Goal: Find contact information: Find contact information

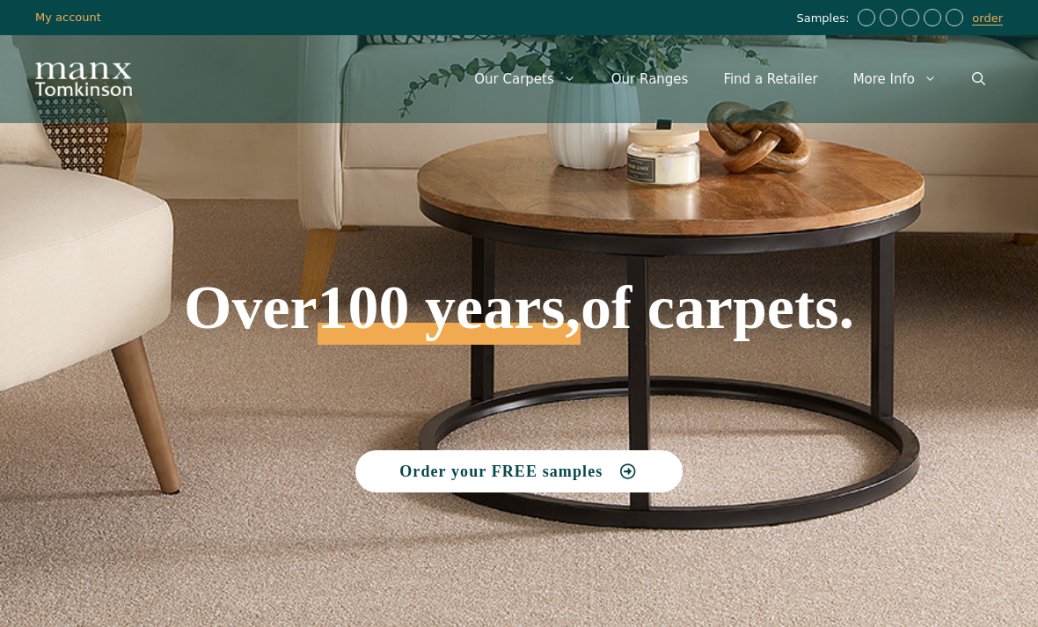
click at [666, 77] on link "Our Ranges" at bounding box center [650, 79] width 113 height 53
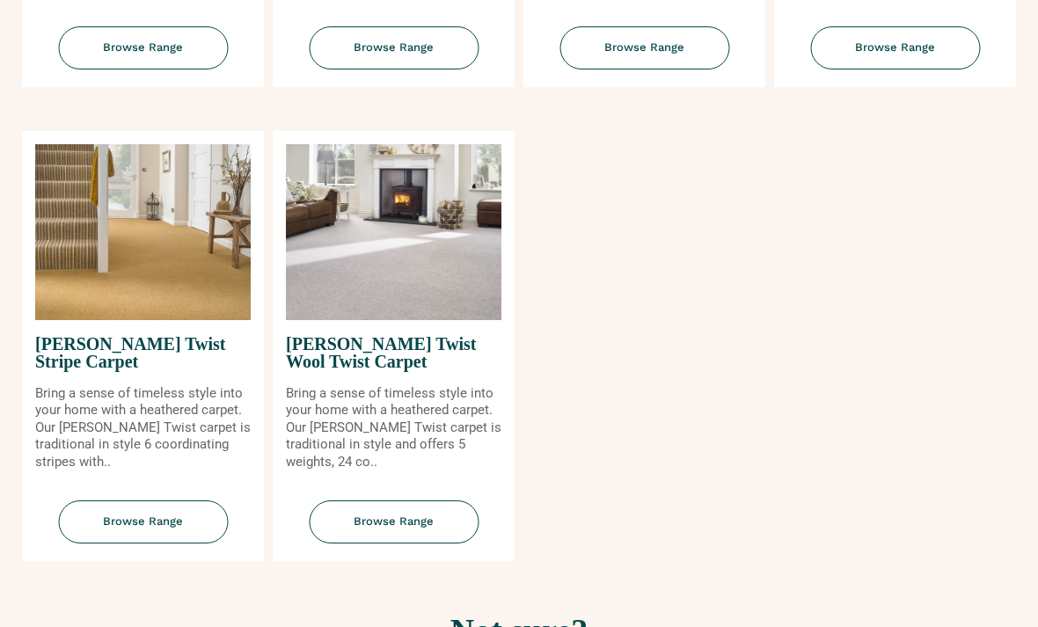
scroll to position [2100, 0]
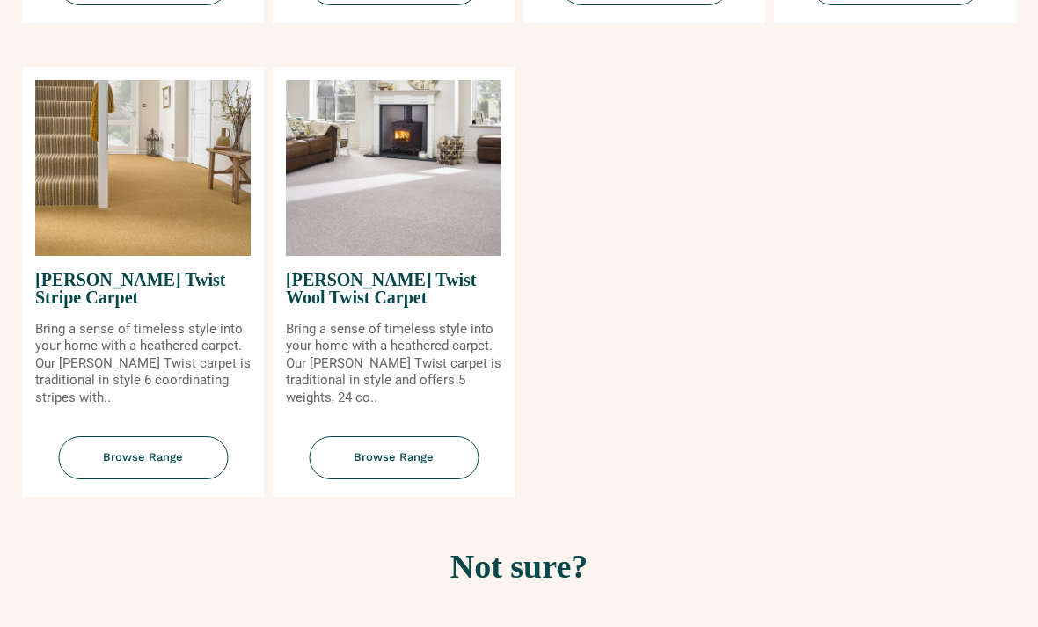
click at [401, 237] on img at bounding box center [394, 168] width 216 height 176
click at [394, 479] on span "Browse Range" at bounding box center [394, 457] width 170 height 43
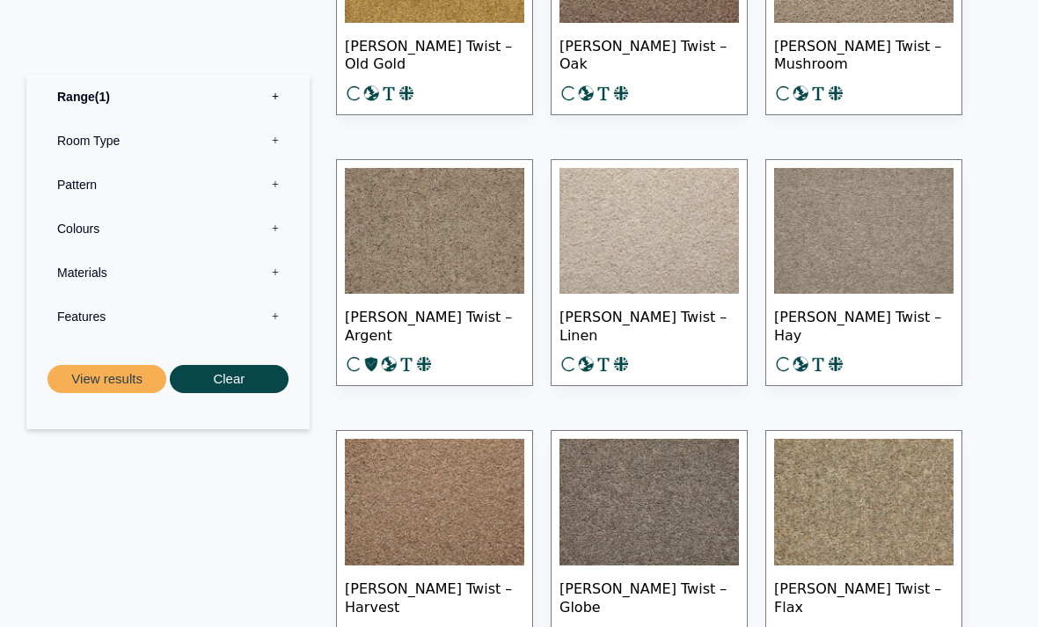
scroll to position [1893, 0]
click at [646, 240] on img at bounding box center [648, 231] width 179 height 127
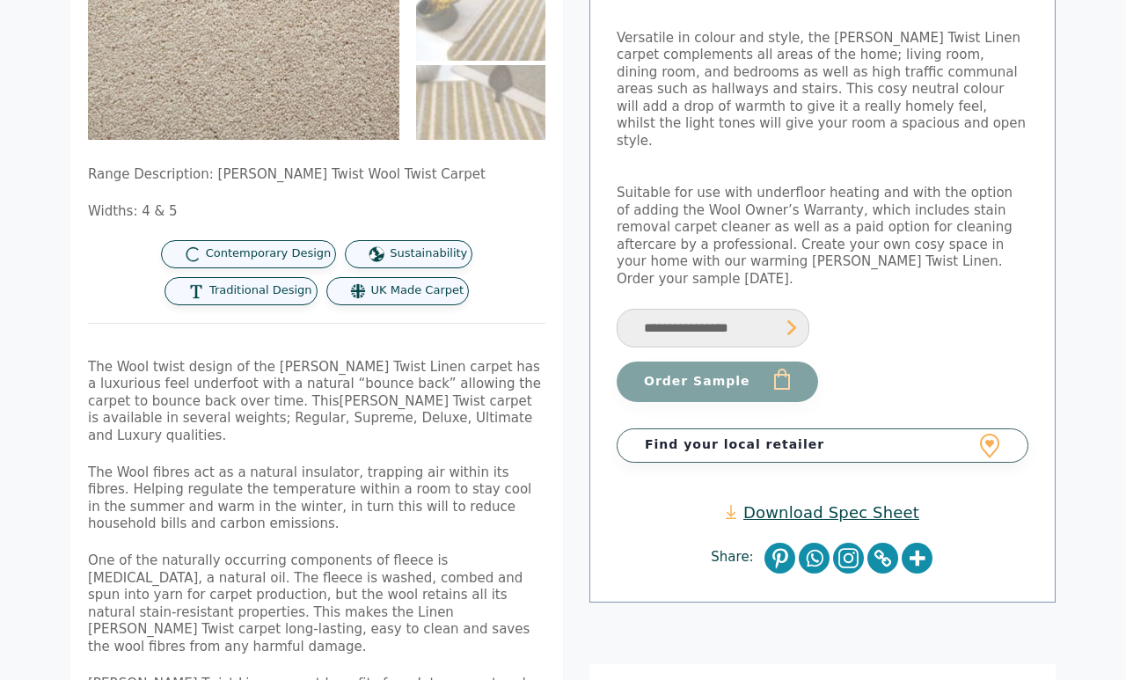
scroll to position [298, 0]
click at [790, 308] on select "**********" at bounding box center [713, 328] width 193 height 40
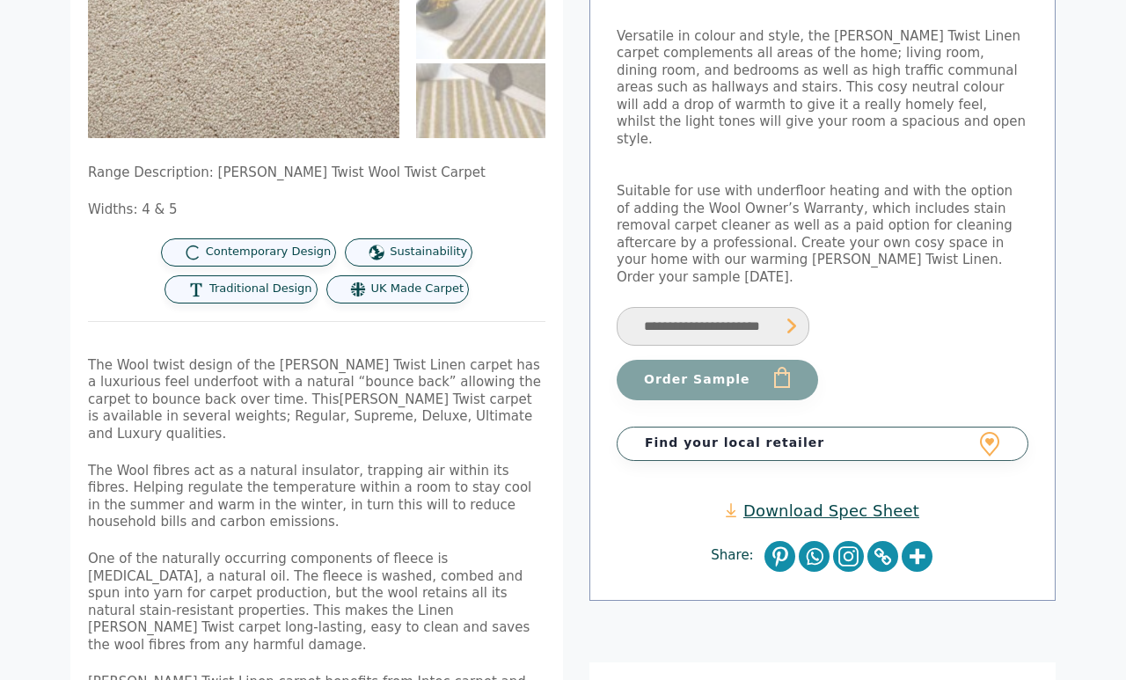
select select "**********"
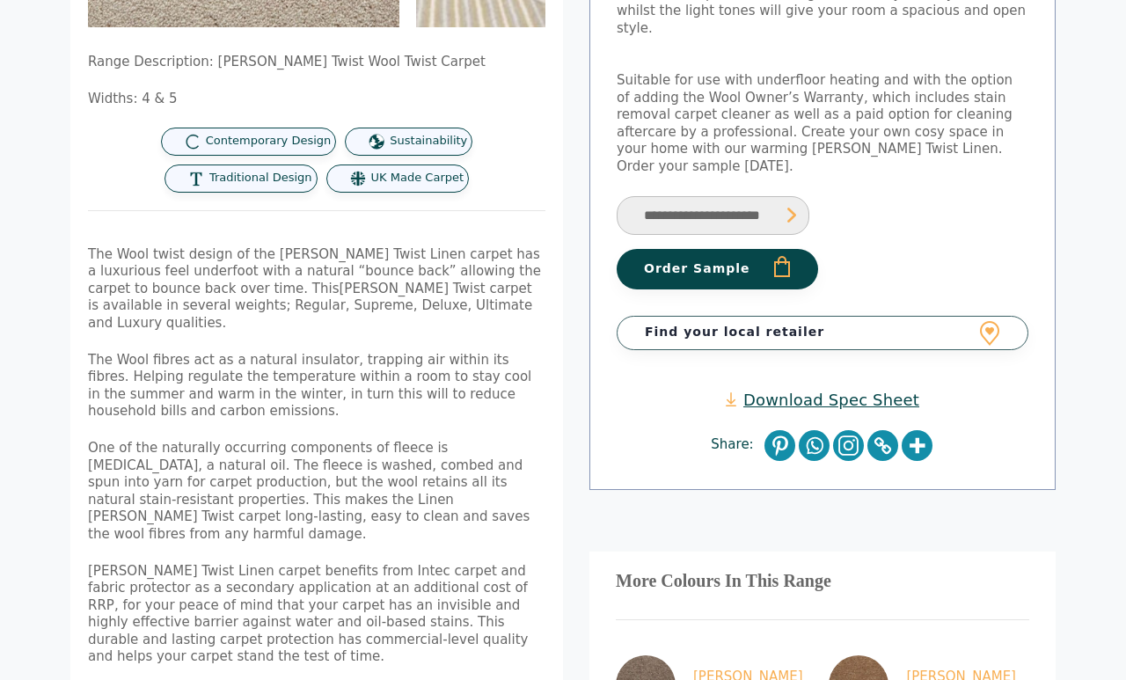
scroll to position [410, 0]
click at [947, 316] on link "Find your local retailer" at bounding box center [823, 332] width 412 height 33
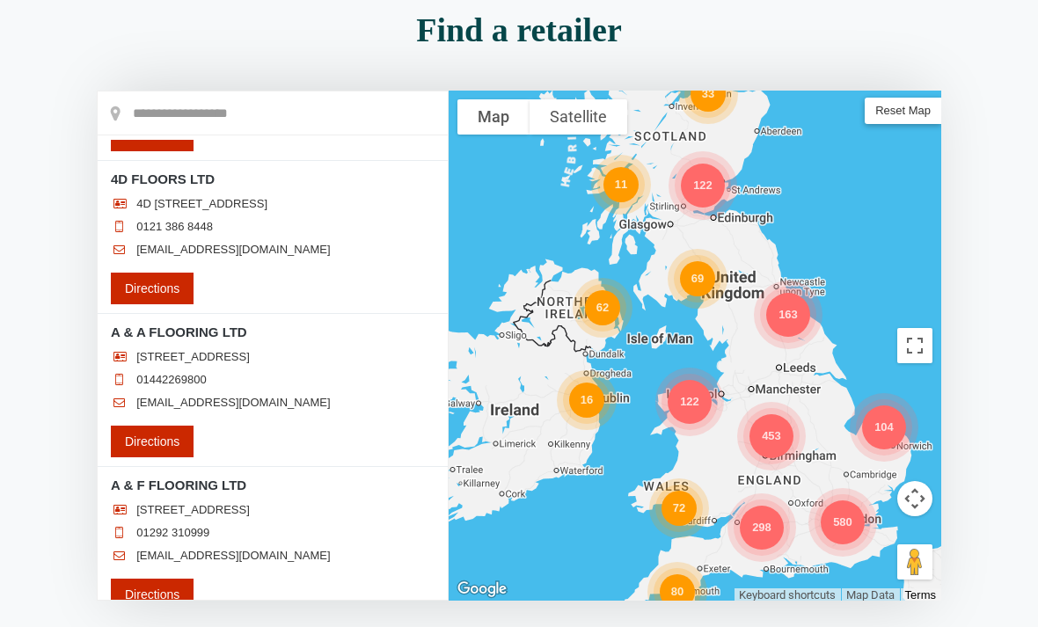
scroll to position [185, 0]
click at [615, 194] on div "11" at bounding box center [620, 184] width 35 height 35
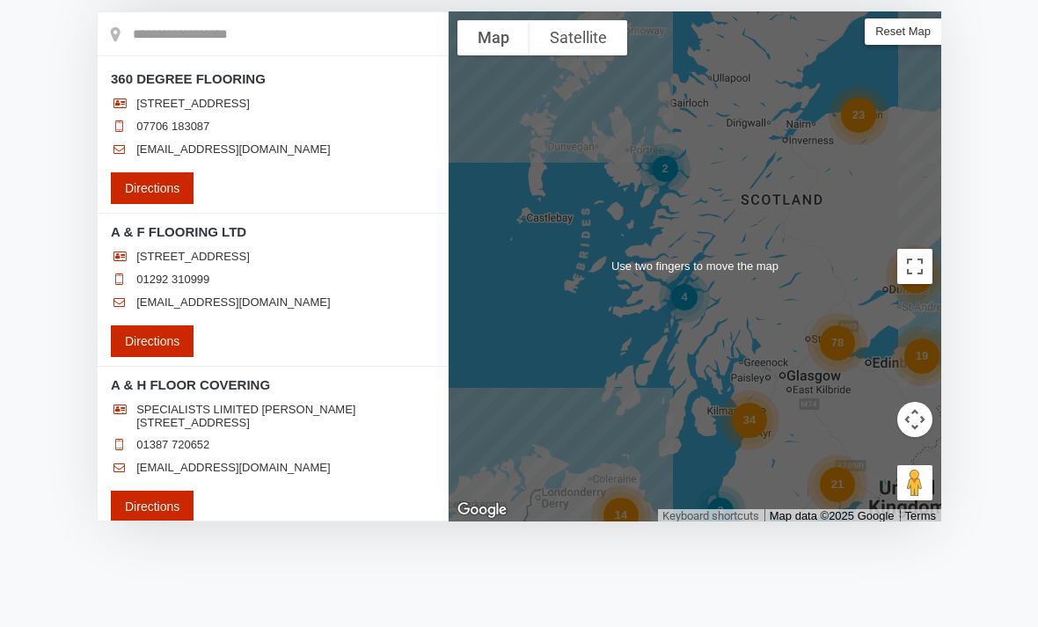
scroll to position [265, 0]
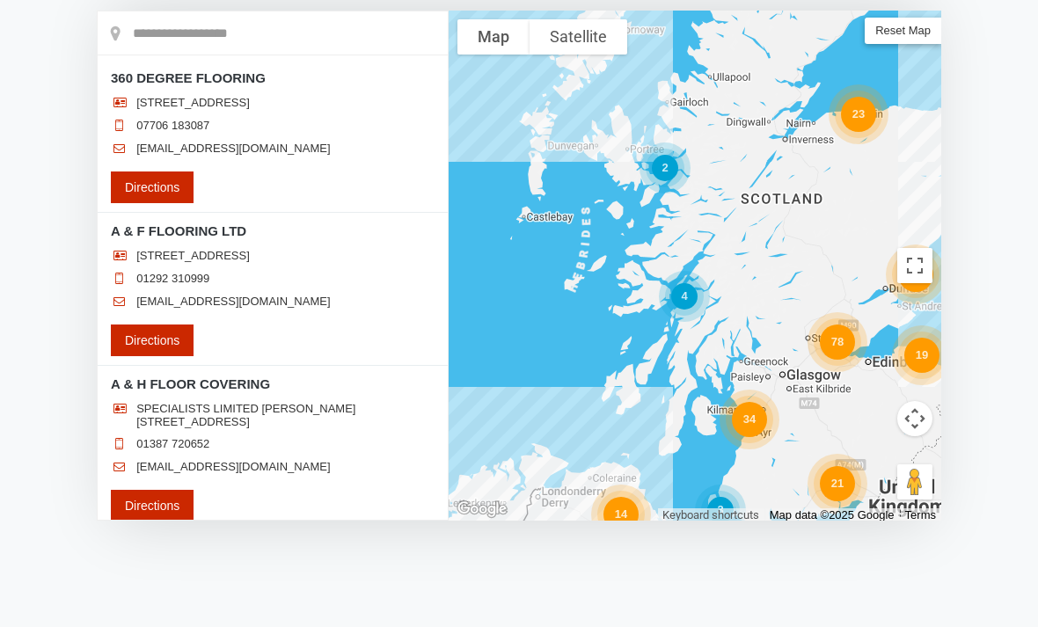
click at [750, 414] on div "34" at bounding box center [749, 419] width 35 height 35
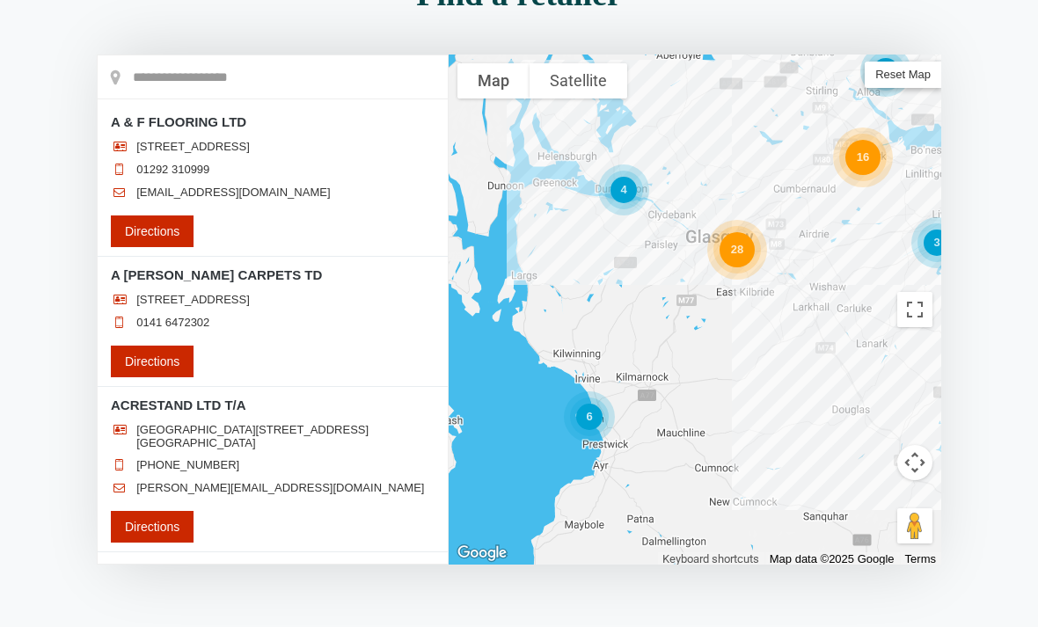
scroll to position [220, 0]
click at [733, 252] on div "28" at bounding box center [737, 250] width 35 height 35
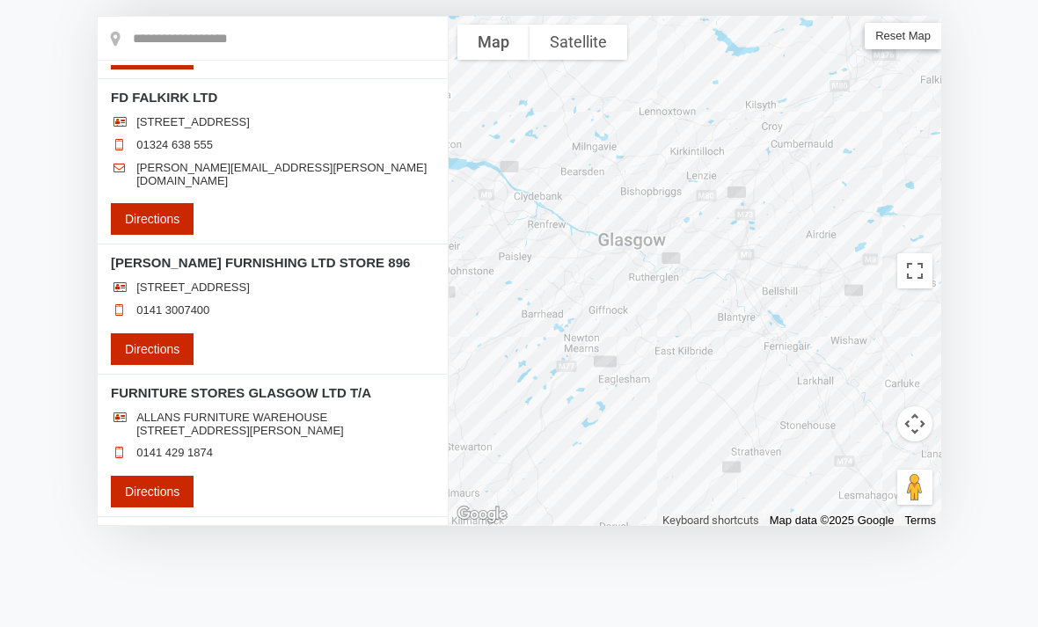
scroll to position [1933, 0]
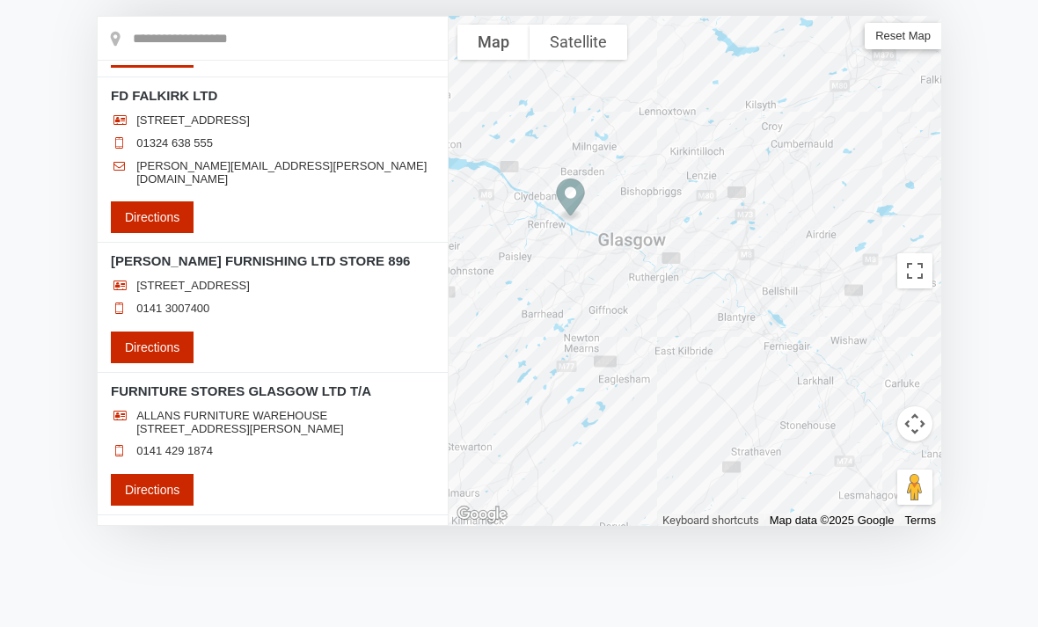
click at [184, 270] on h3 "FORREST FURNISHING LTD STORE 896" at bounding box center [273, 261] width 324 height 18
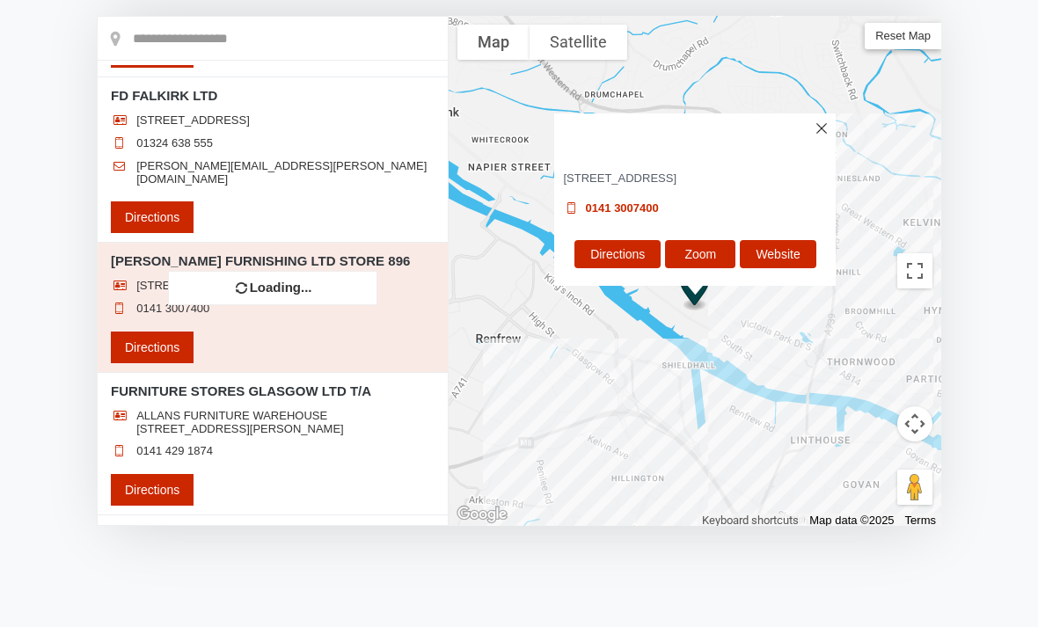
scroll to position [0, 0]
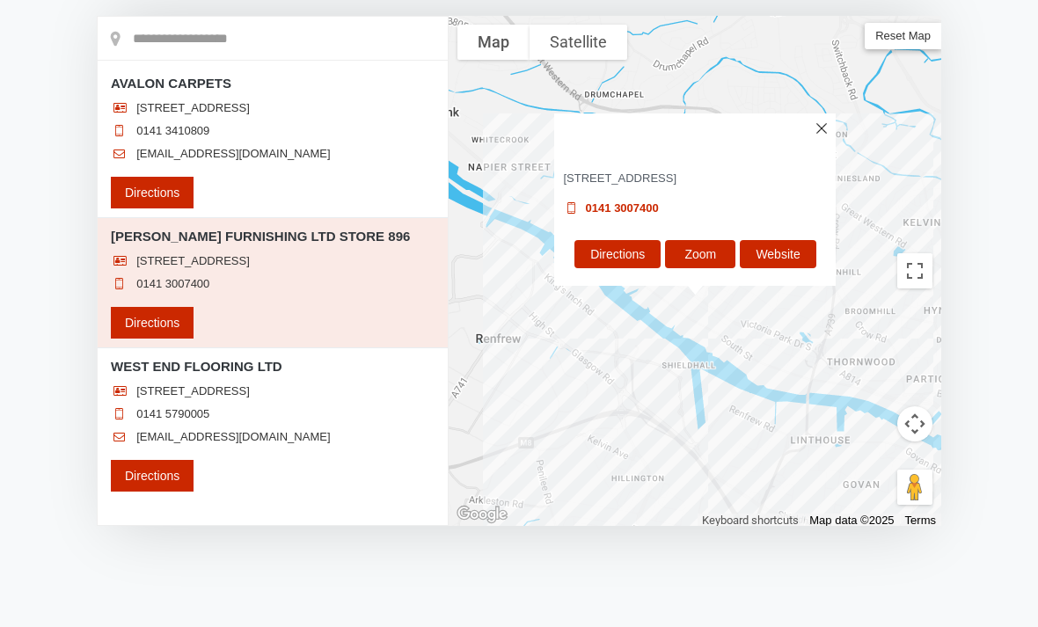
click at [787, 257] on link "Website" at bounding box center [778, 254] width 76 height 28
